Goal: Task Accomplishment & Management: Manage account settings

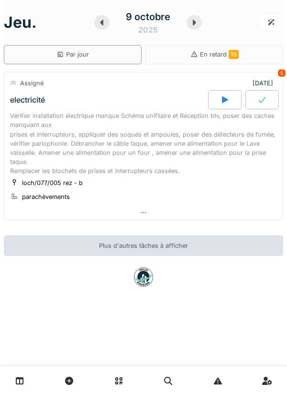
click at [25, 379] on link at bounding box center [20, 380] width 24 height 23
click at [230, 97] on div at bounding box center [225, 99] width 34 height 19
